Goal: Navigation & Orientation: Understand site structure

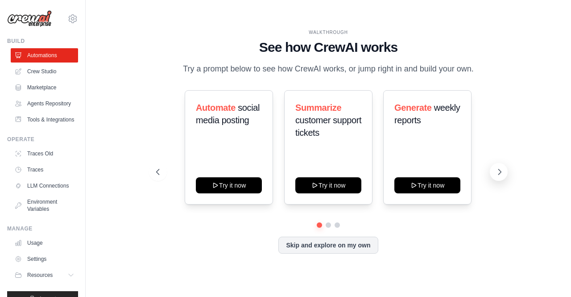
click at [499, 176] on icon at bounding box center [499, 171] width 9 height 9
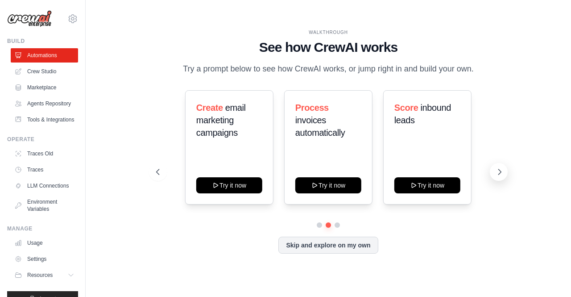
click at [499, 176] on icon at bounding box center [499, 171] width 9 height 9
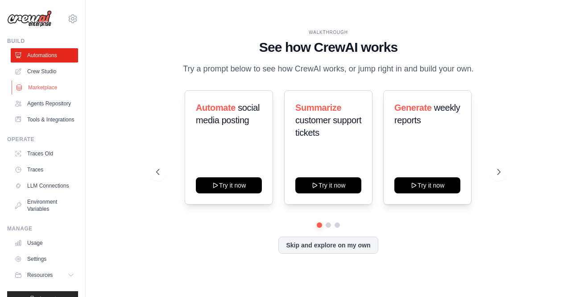
click at [37, 89] on link "Marketplace" at bounding box center [45, 87] width 67 height 14
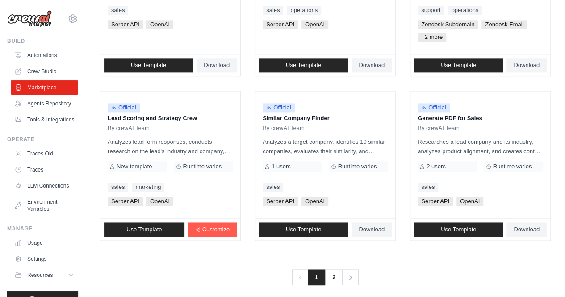
scroll to position [553, 0]
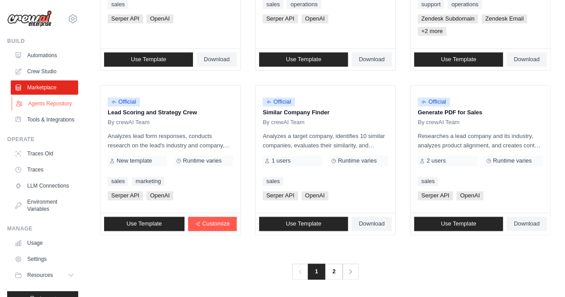
click at [42, 110] on link "Agents Repository" at bounding box center [45, 103] width 67 height 14
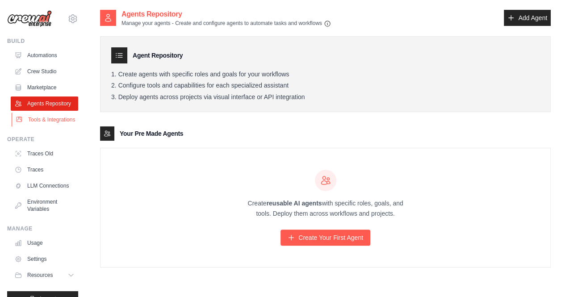
click at [44, 127] on link "Tools & Integrations" at bounding box center [45, 119] width 67 height 14
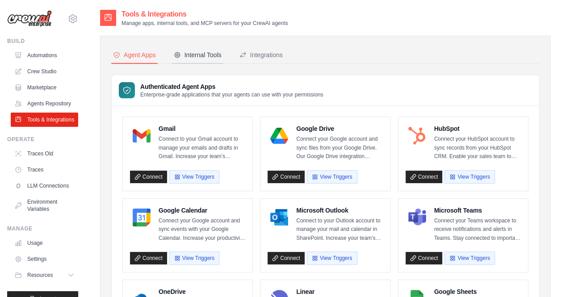
click at [219, 58] on div "Internal Tools" at bounding box center [198, 54] width 48 height 9
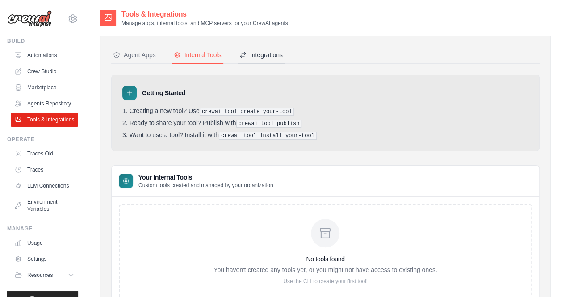
click at [269, 56] on div "Integrations" at bounding box center [260, 54] width 43 height 9
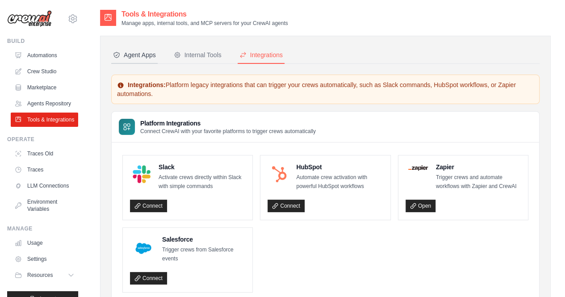
click at [151, 54] on div "Agent Apps" at bounding box center [134, 54] width 43 height 9
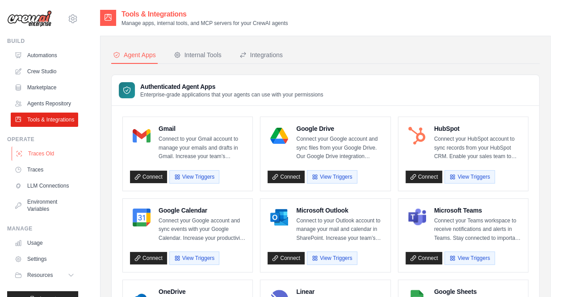
click at [45, 161] on link "Traces Old" at bounding box center [45, 153] width 67 height 14
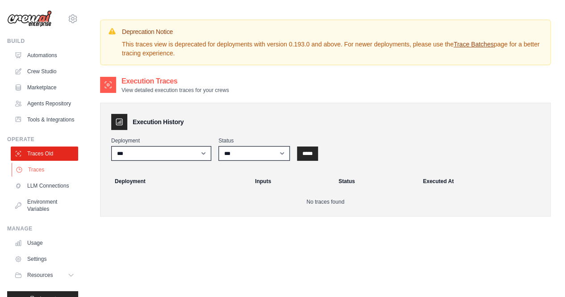
click at [48, 177] on link "Traces" at bounding box center [45, 169] width 67 height 14
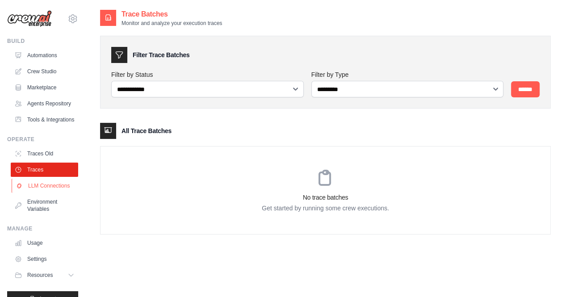
click at [47, 193] on link "LLM Connections" at bounding box center [45, 186] width 67 height 14
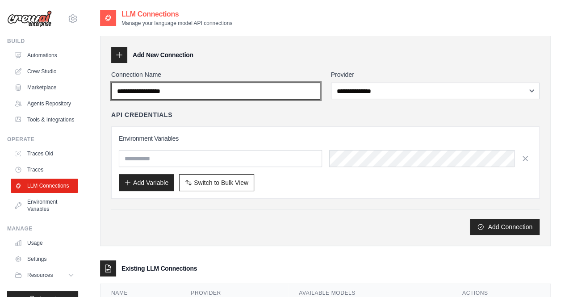
click at [261, 93] on input "Connection Name" at bounding box center [215, 91] width 209 height 17
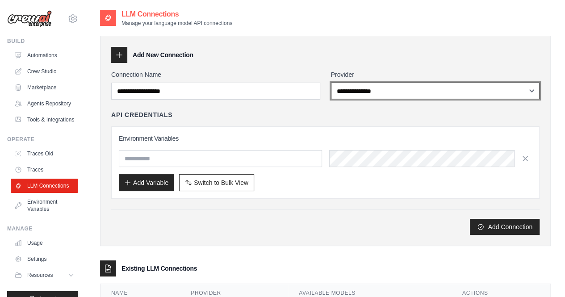
click at [367, 93] on select "**********" at bounding box center [435, 91] width 209 height 17
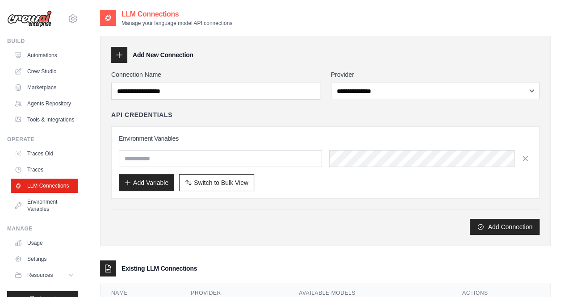
click at [407, 32] on div "**********" at bounding box center [325, 176] width 450 height 299
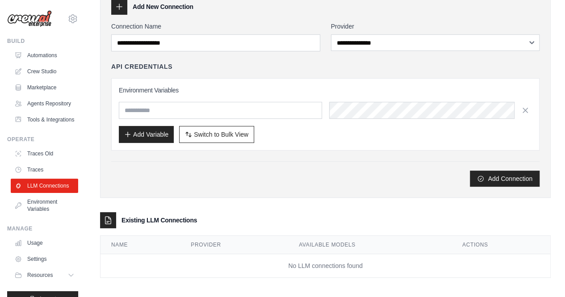
scroll to position [50, 0]
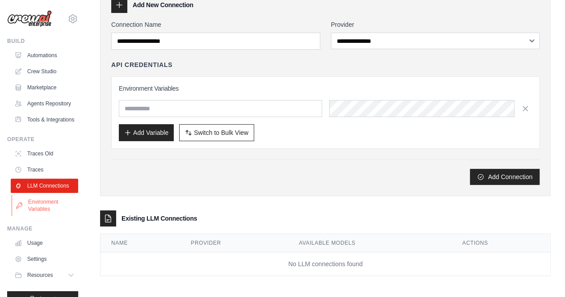
click at [58, 216] on link "Environment Variables" at bounding box center [45, 205] width 67 height 21
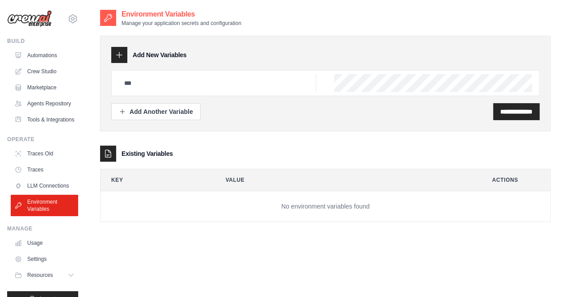
scroll to position [37, 0]
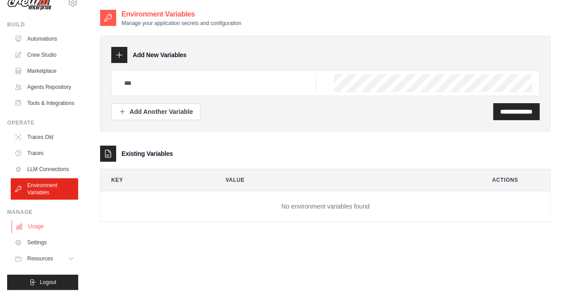
click at [51, 224] on link "Usage" at bounding box center [45, 226] width 67 height 14
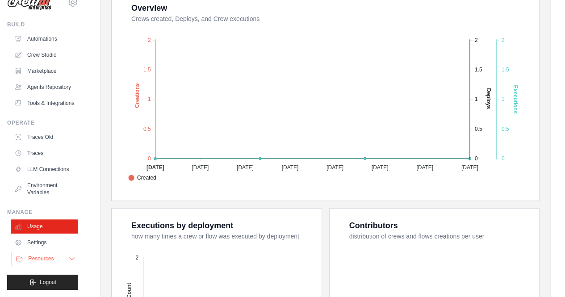
scroll to position [37, 0]
click at [46, 258] on span "Resources" at bounding box center [40, 258] width 25 height 7
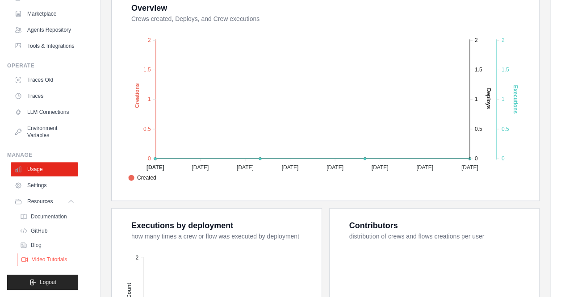
scroll to position [102, 0]
click at [53, 213] on span "Documentation" at bounding box center [50, 216] width 36 height 7
